Goal: Use online tool/utility: Utilize a website feature to perform a specific function

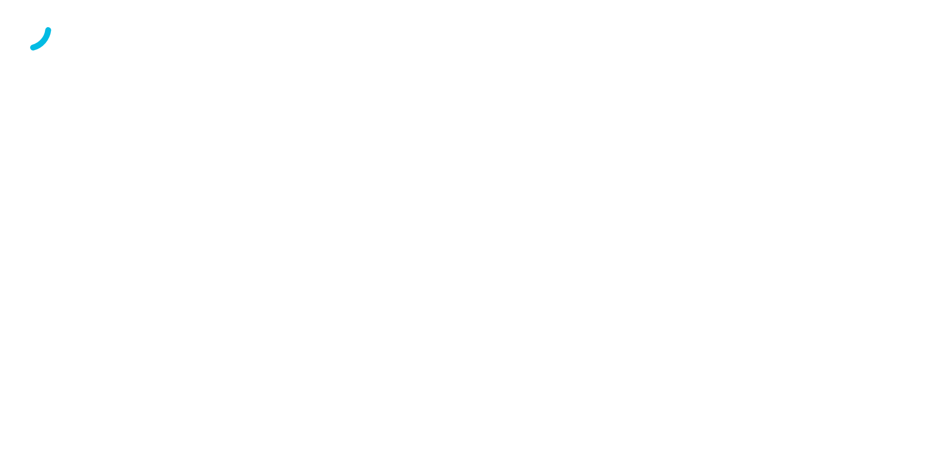
click at [587, 53] on div at bounding box center [471, 28] width 935 height 49
click at [377, 53] on div at bounding box center [471, 28] width 935 height 49
drag, startPoint x: 561, startPoint y: 208, endPoint x: 438, endPoint y: 171, distance: 128.2
click at [542, 53] on div at bounding box center [471, 28] width 935 height 49
drag, startPoint x: 271, startPoint y: 178, endPoint x: 511, endPoint y: 110, distance: 248.9
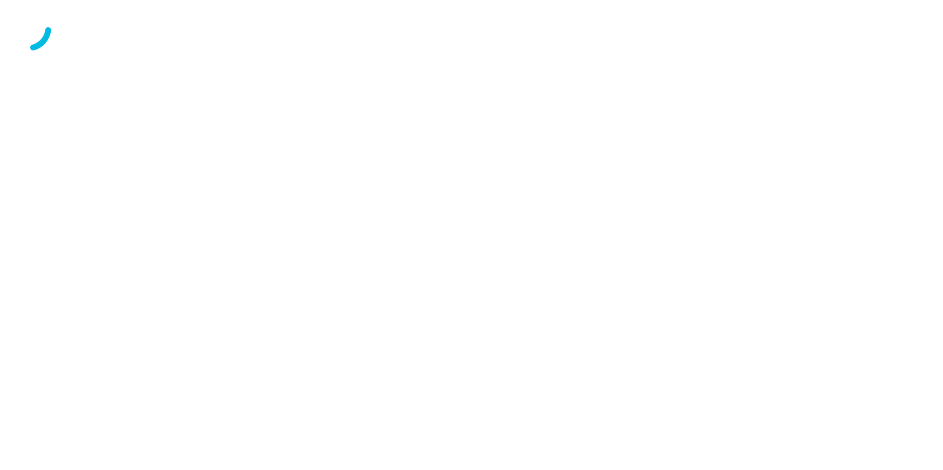
click at [511, 53] on div at bounding box center [471, 28] width 935 height 49
click at [569, 53] on div at bounding box center [471, 28] width 935 height 49
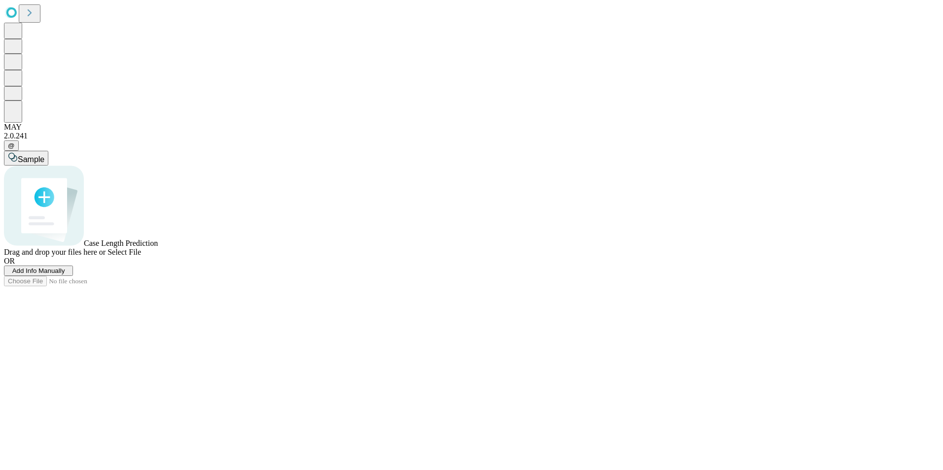
click at [65, 275] on span "Add Info Manually" at bounding box center [38, 270] width 53 height 7
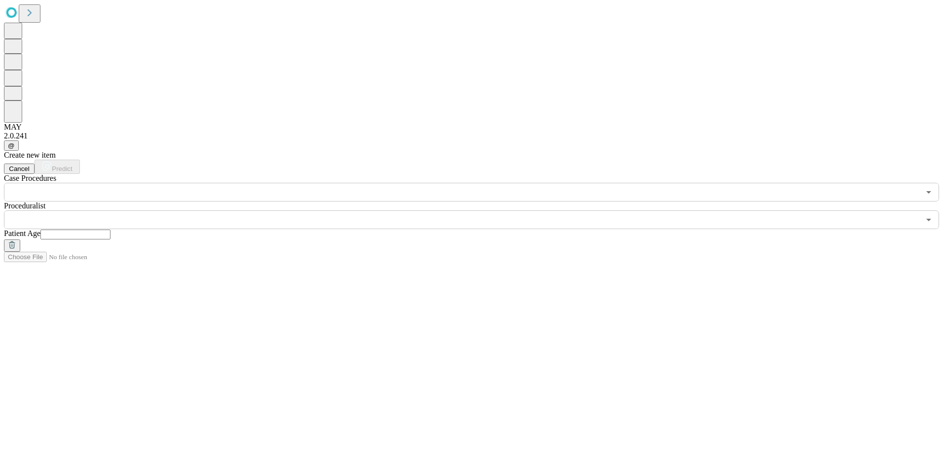
click at [111, 183] on input "text" at bounding box center [462, 192] width 916 height 19
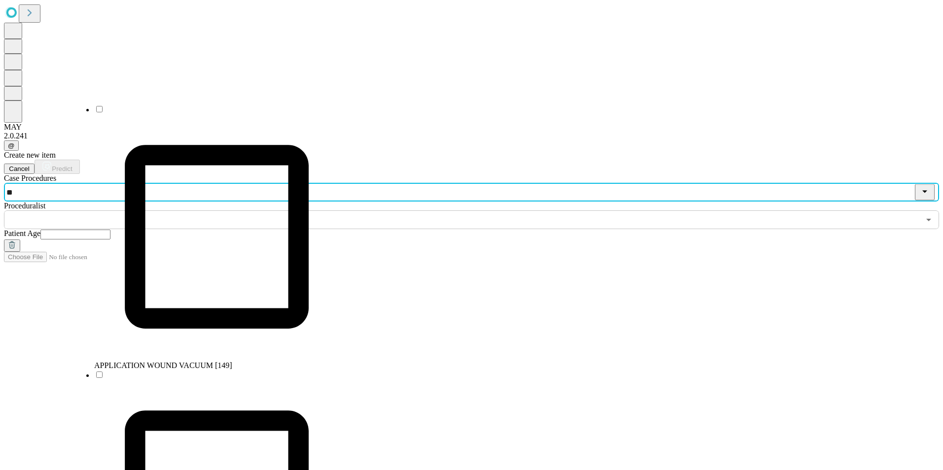
type input "***"
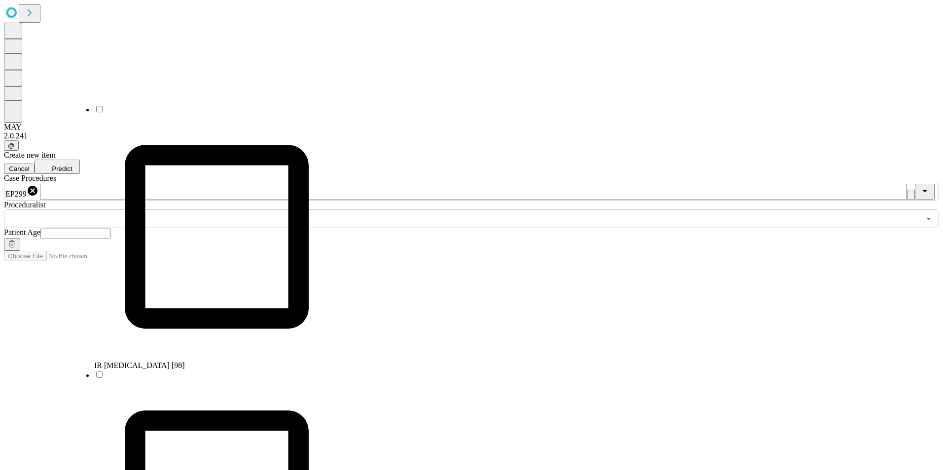
scroll to position [802, 0]
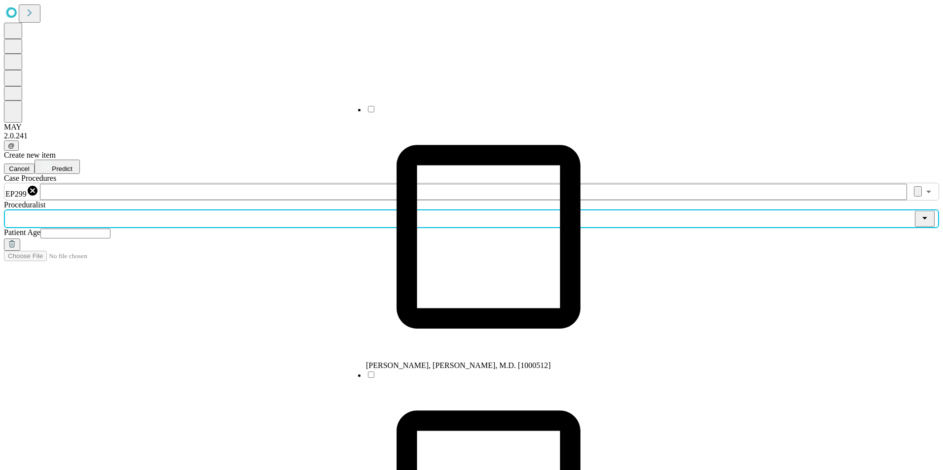
click at [387, 210] on input "text" at bounding box center [462, 219] width 916 height 19
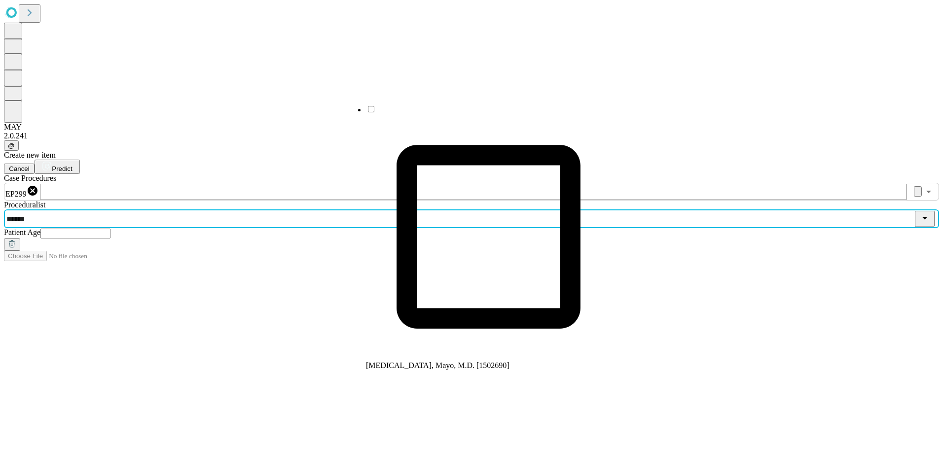
type input "*******"
click at [416, 361] on span "[MEDICAL_DATA], Mayo, M.D. [1502690]" at bounding box center [437, 365] width 143 height 8
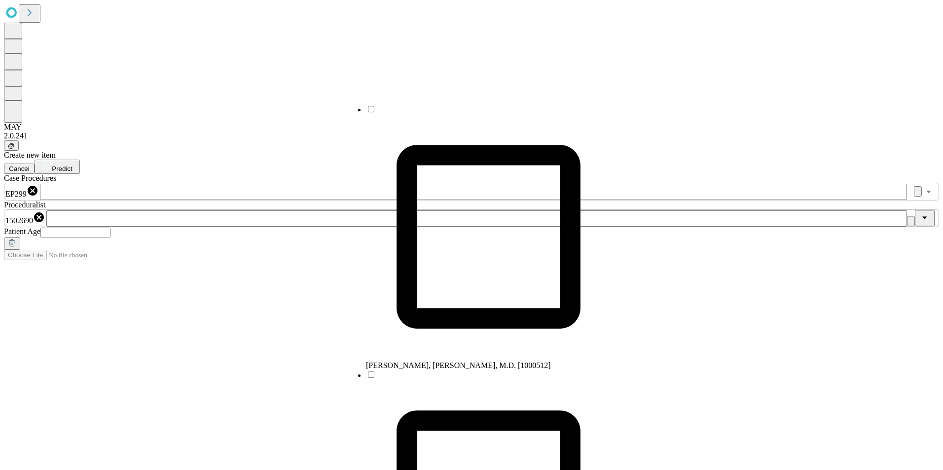
scroll to position [432, 0]
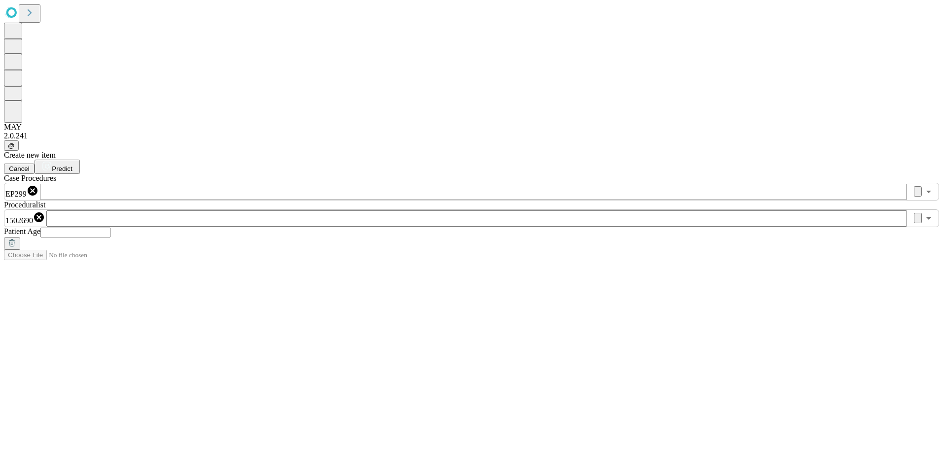
click at [110, 228] on input "text" at bounding box center [75, 233] width 70 height 10
type input "**"
click at [72, 165] on span "Predict" at bounding box center [62, 168] width 20 height 7
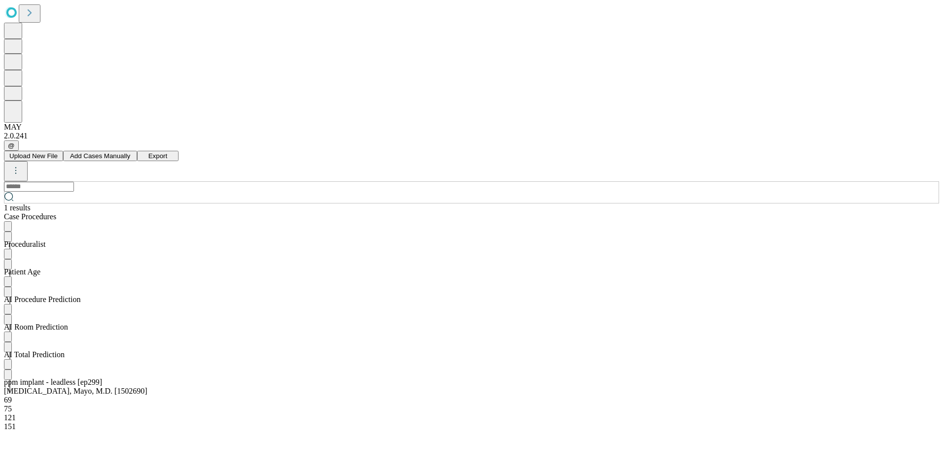
click at [614, 181] on div "​ 1 results" at bounding box center [471, 196] width 935 height 31
click at [58, 152] on span "Upload New File" at bounding box center [33, 155] width 48 height 7
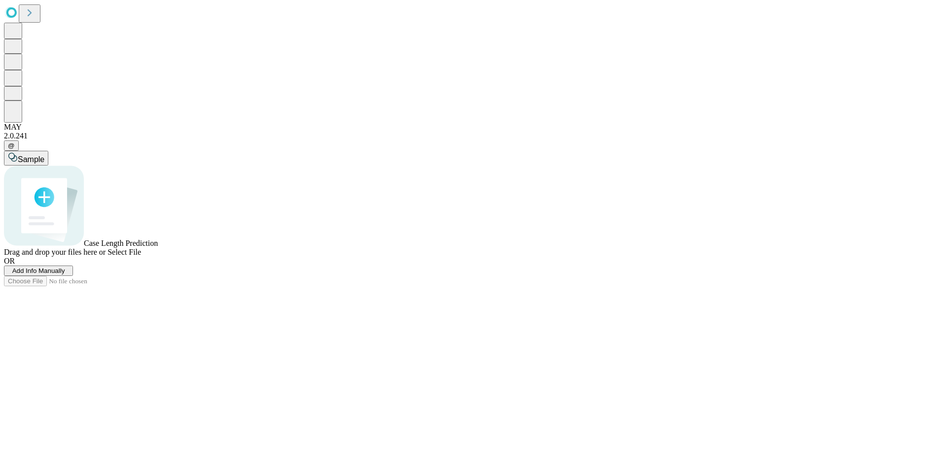
click at [65, 275] on span "Add Info Manually" at bounding box center [38, 270] width 53 height 7
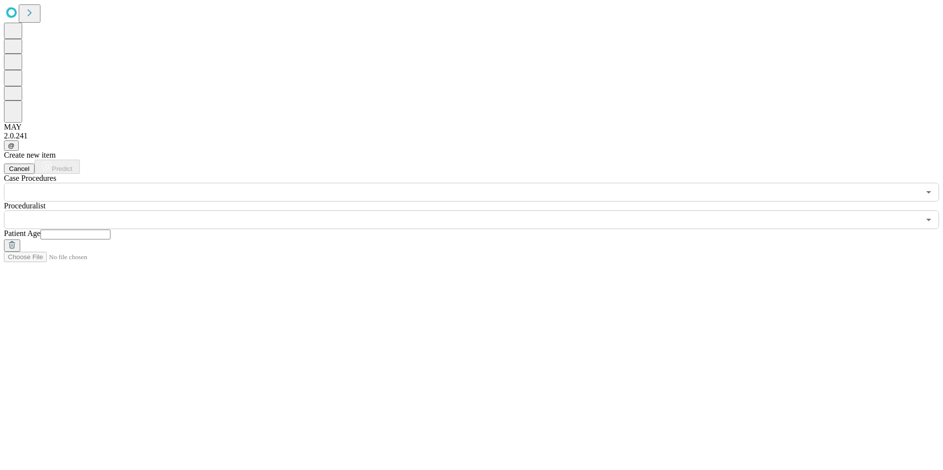
click at [111, 183] on input "text" at bounding box center [462, 192] width 916 height 19
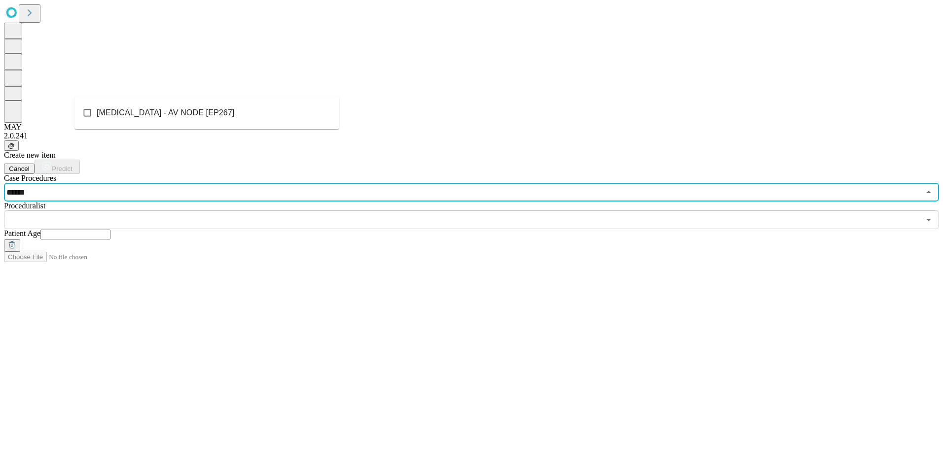
type input "*******"
click at [154, 113] on span "[MEDICAL_DATA] - AV NODE [EP267]" at bounding box center [166, 113] width 138 height 12
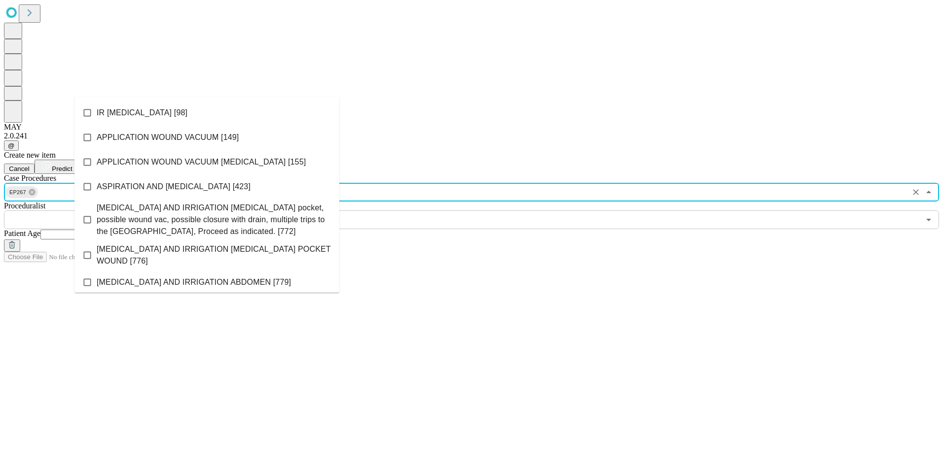
scroll to position [407, 0]
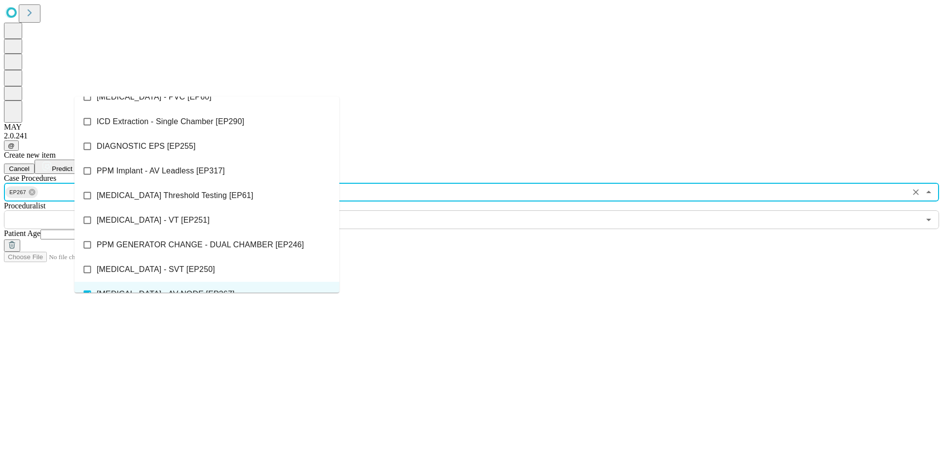
click at [368, 211] on input "text" at bounding box center [462, 220] width 916 height 19
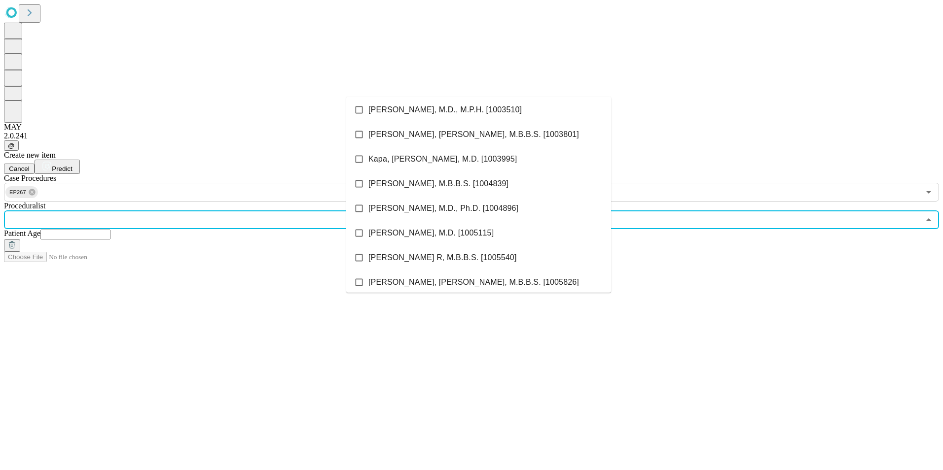
scroll to position [247, 0]
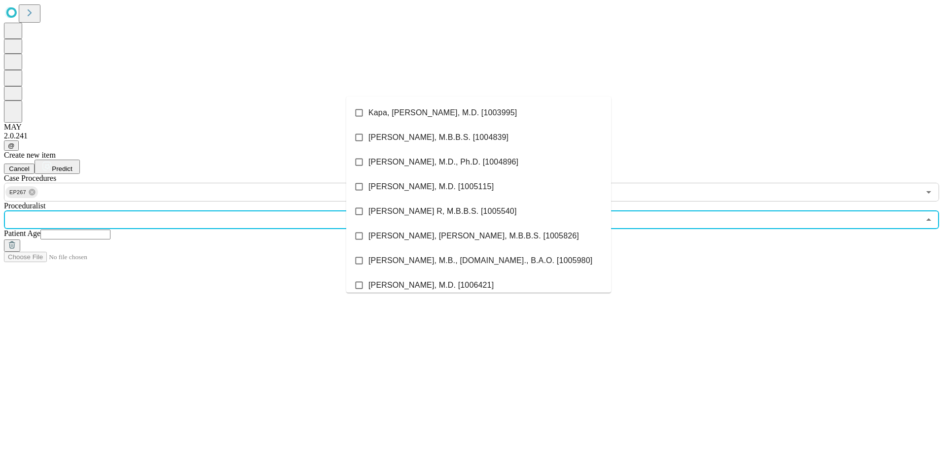
click at [356, 211] on input "text" at bounding box center [462, 220] width 916 height 19
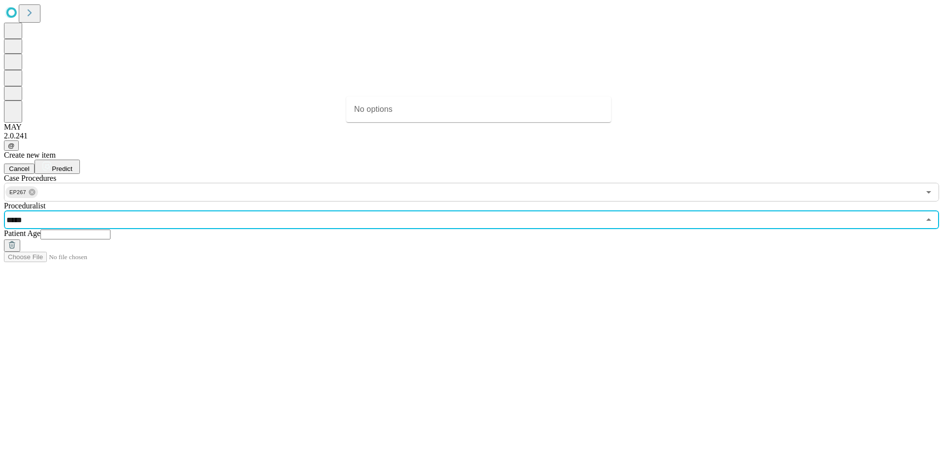
type input "****"
click at [424, 115] on span "[PERSON_NAME], M.D., M.B.A. [1007404]" at bounding box center [445, 113] width 154 height 12
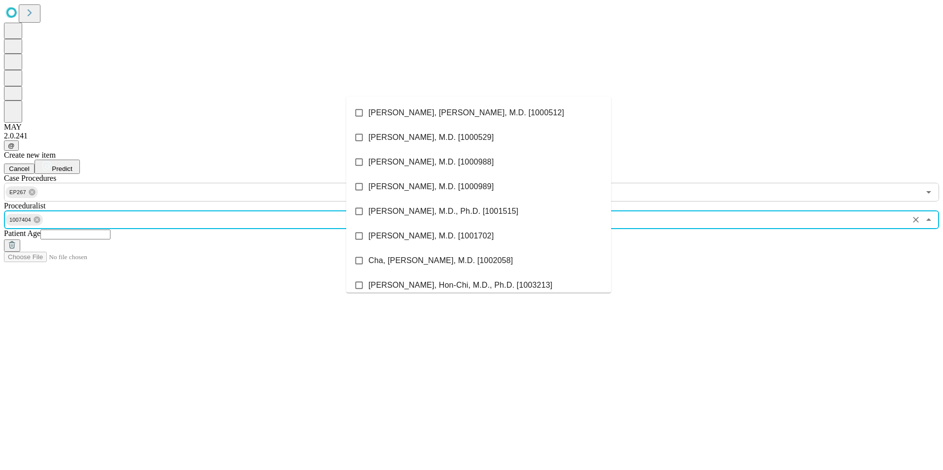
scroll to position [333, 0]
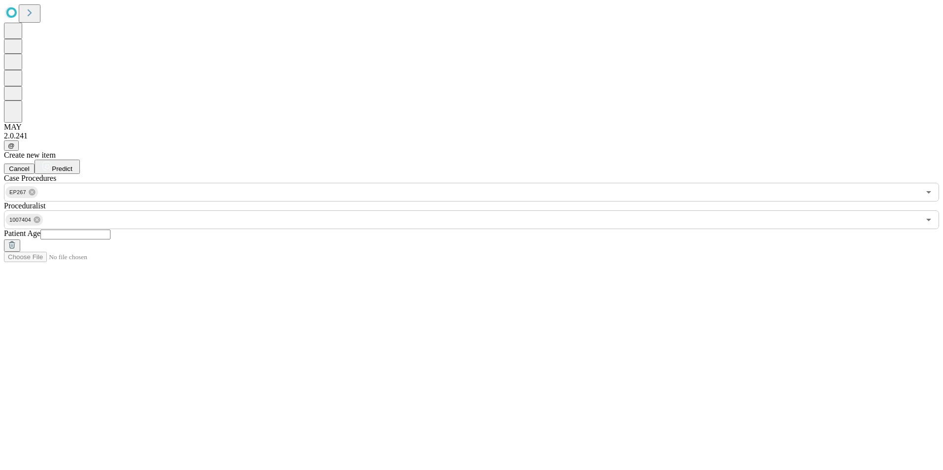
click at [110, 230] on input "text" at bounding box center [75, 235] width 70 height 10
type input "**"
click at [72, 165] on span "Predict" at bounding box center [62, 168] width 20 height 7
